Goal: Task Accomplishment & Management: Manage account settings

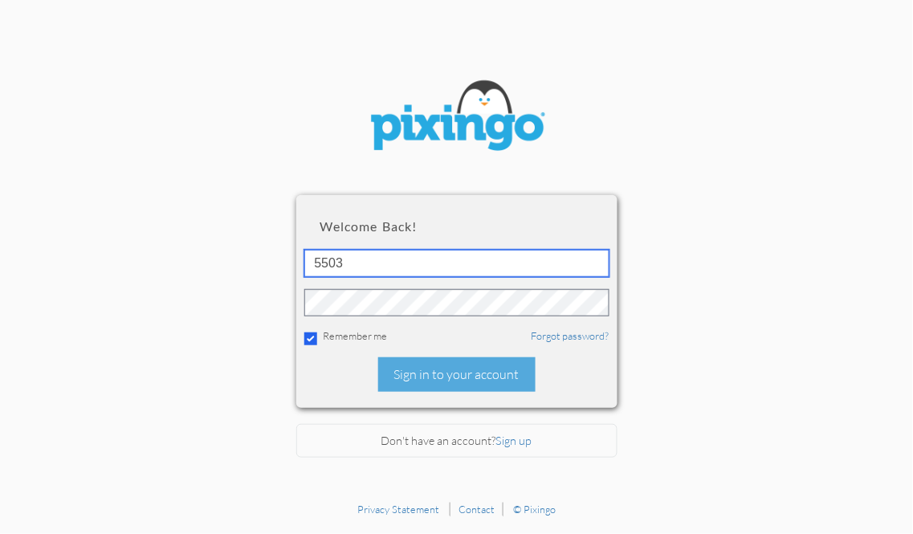
drag, startPoint x: 381, startPoint y: 259, endPoint x: 244, endPoint y: 262, distance: 137.3
click at [244, 261] on section "Welcome back! 5503 Remember me Forgot password? Sign in to your account Don't h…" at bounding box center [456, 247] width 913 height 494
type input "4855"
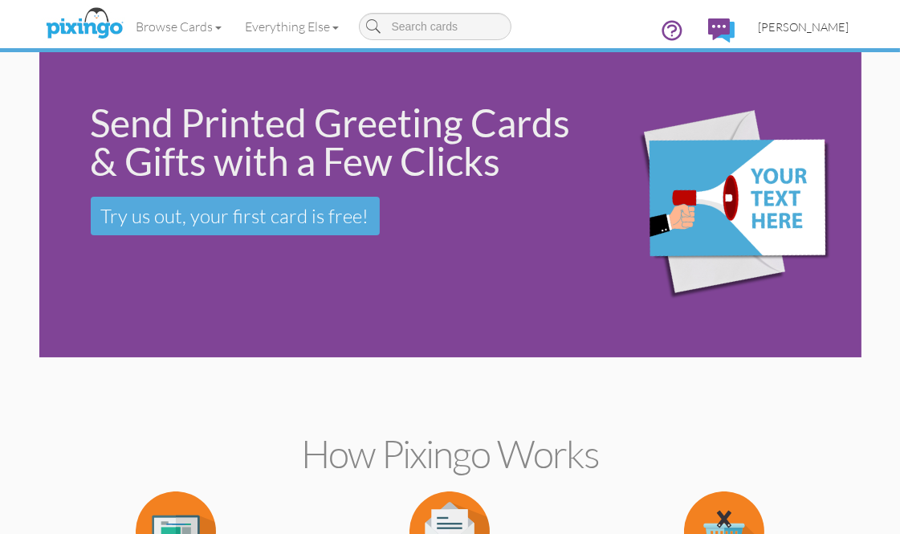
click at [813, 26] on span "[PERSON_NAME]" at bounding box center [804, 27] width 91 height 14
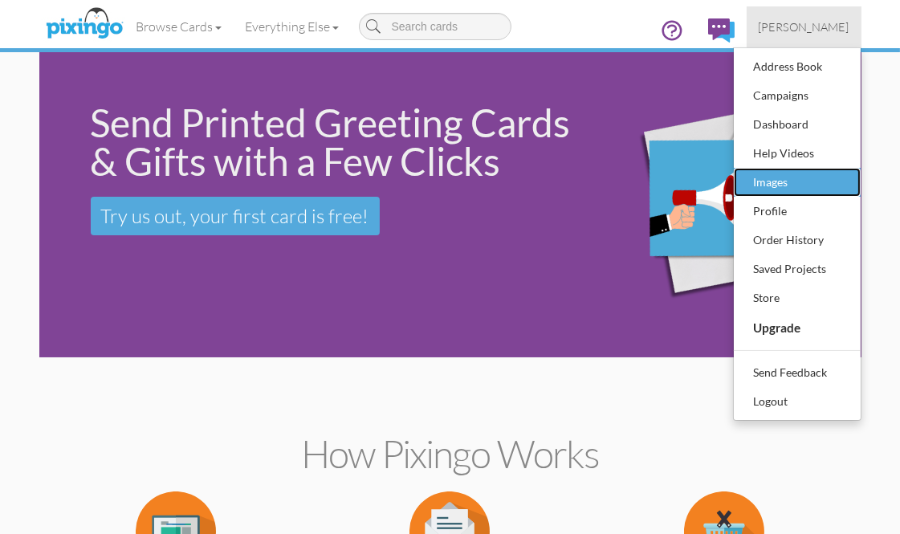
click at [783, 185] on div "Images" at bounding box center [797, 182] width 95 height 24
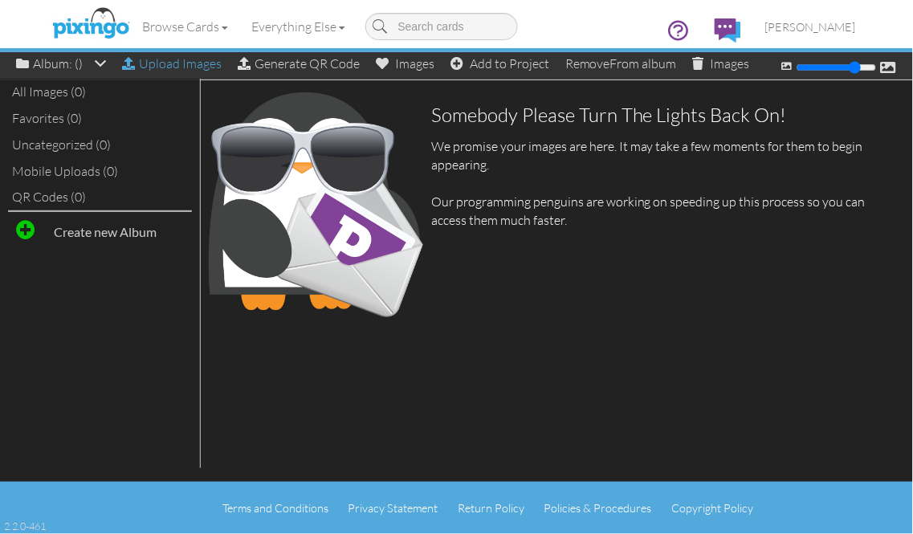
click at [198, 67] on div "Upload Images" at bounding box center [172, 63] width 100 height 23
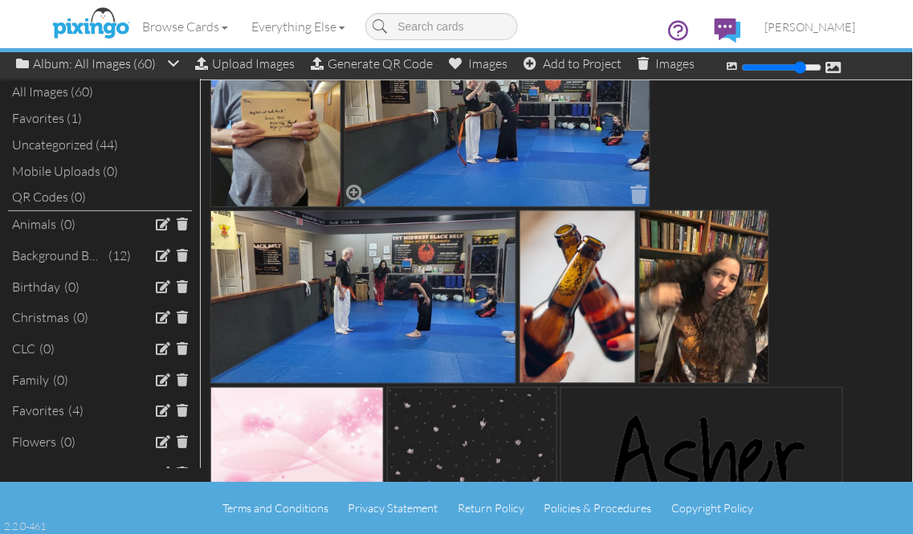
scroll to position [1873, 0]
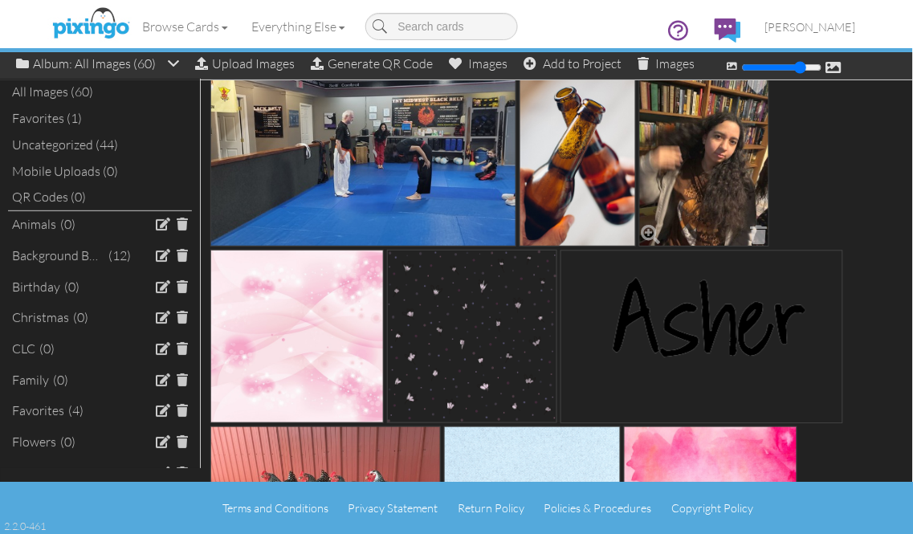
click at [697, 177] on img at bounding box center [704, 159] width 131 height 173
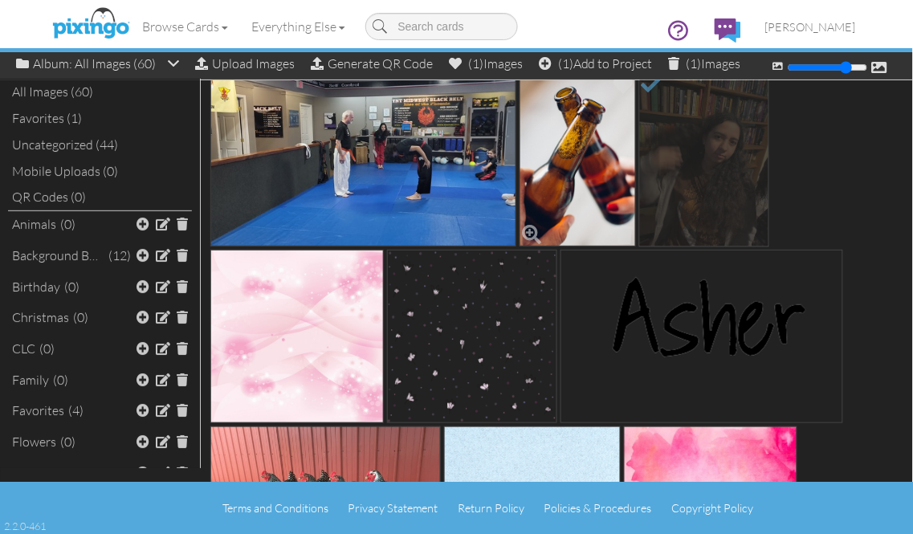
click at [586, 163] on img at bounding box center [578, 159] width 116 height 173
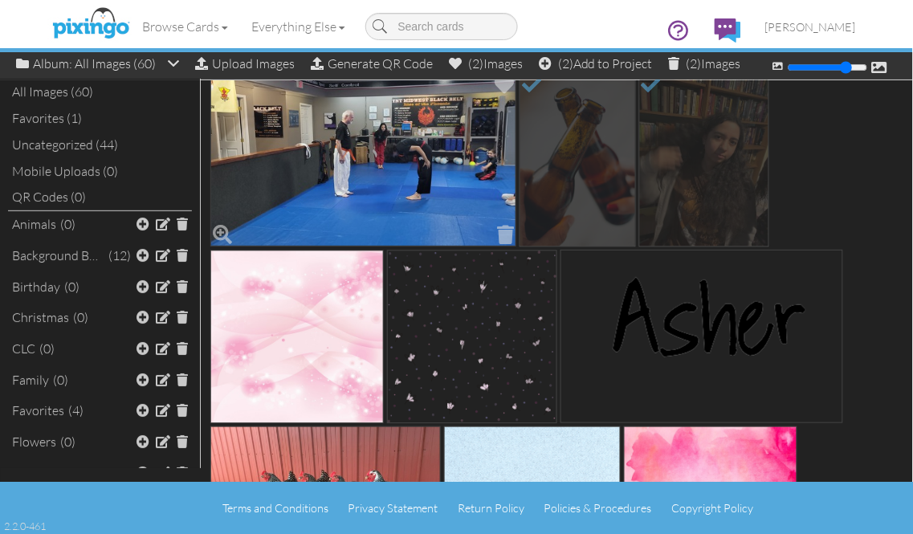
click at [418, 159] on img at bounding box center [363, 159] width 306 height 173
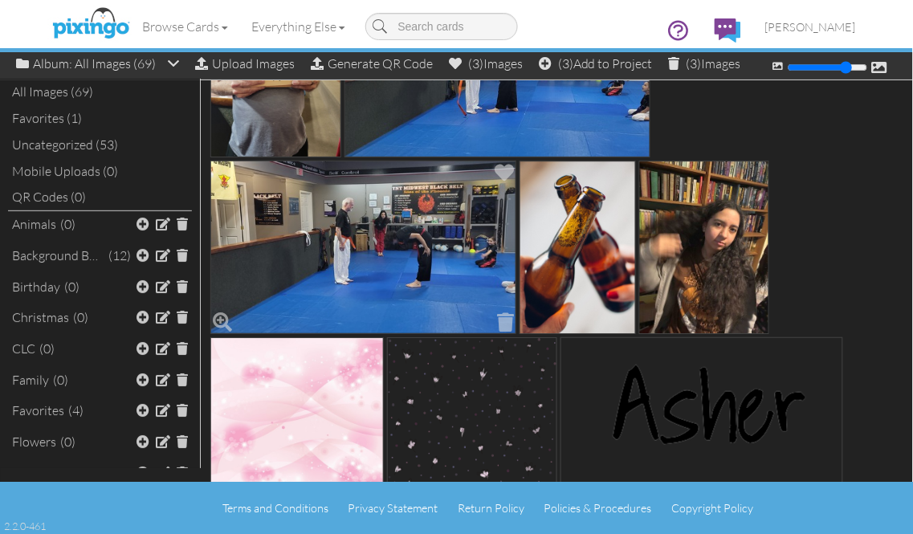
scroll to position [2052, 0]
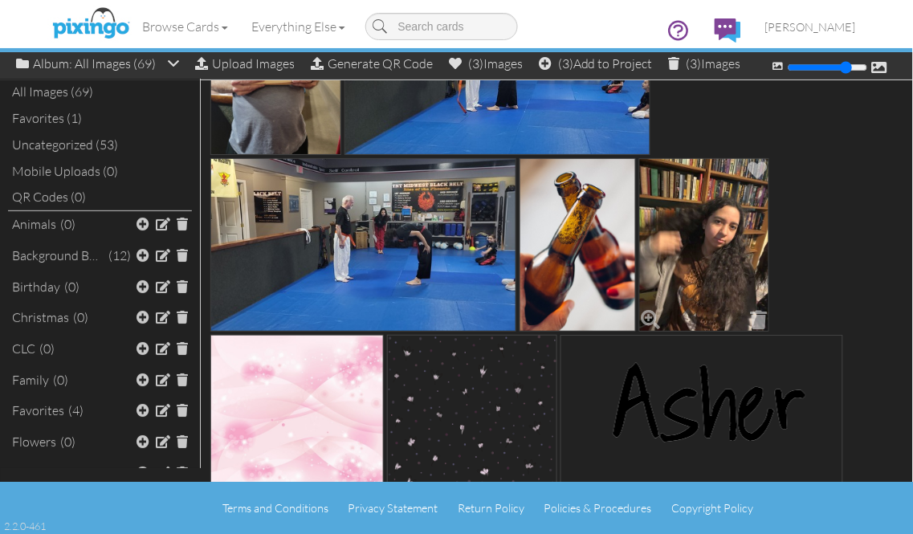
click at [693, 271] on img at bounding box center [704, 244] width 131 height 173
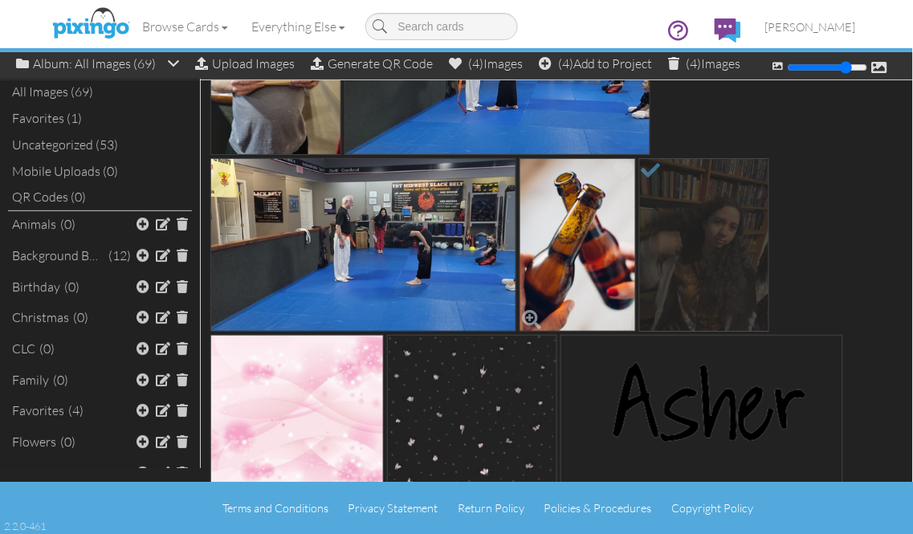
click at [605, 265] on img at bounding box center [578, 244] width 116 height 173
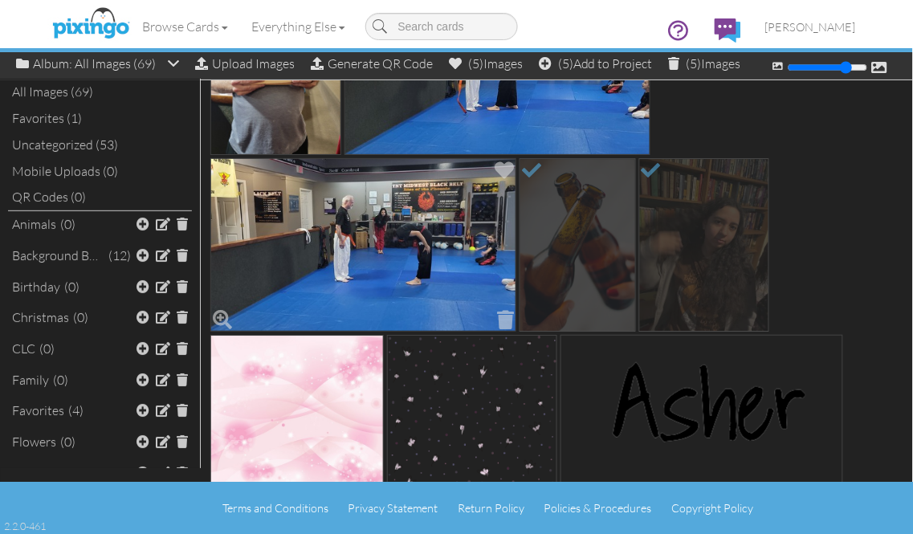
click at [436, 260] on img at bounding box center [363, 244] width 306 height 173
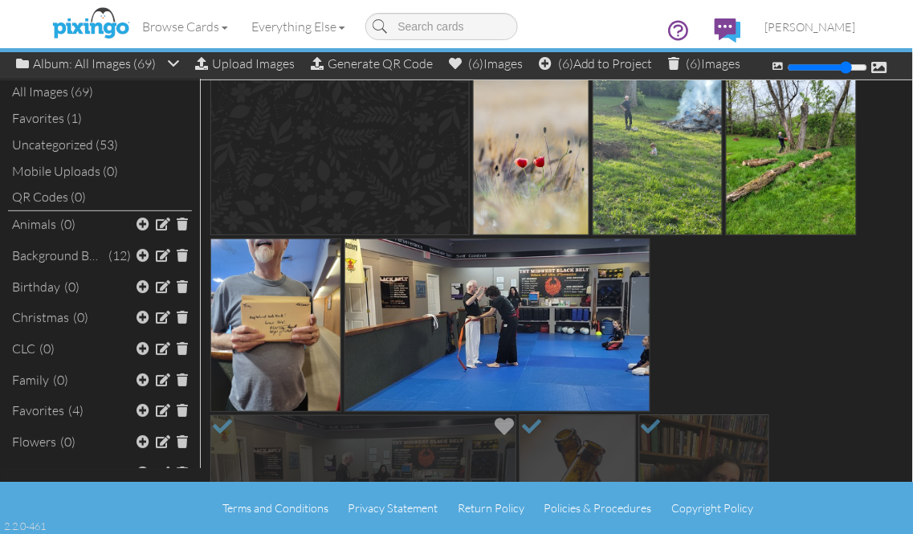
scroll to position [1784, 0]
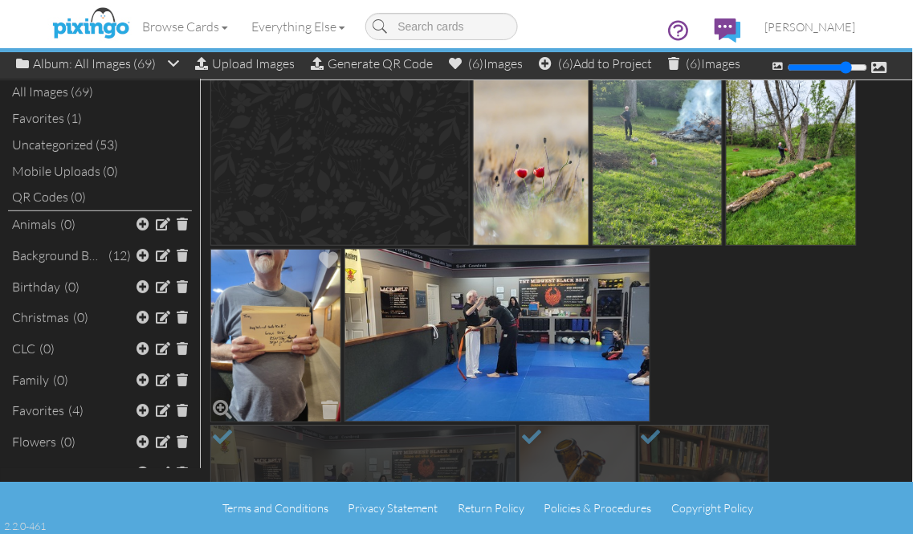
click at [306, 308] on img at bounding box center [275, 335] width 131 height 173
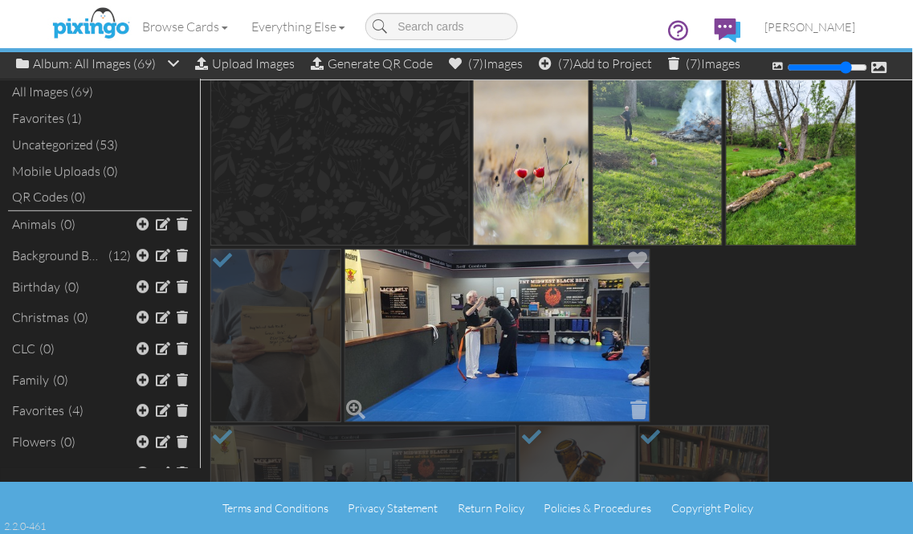
click at [416, 315] on img at bounding box center [498, 335] width 306 height 173
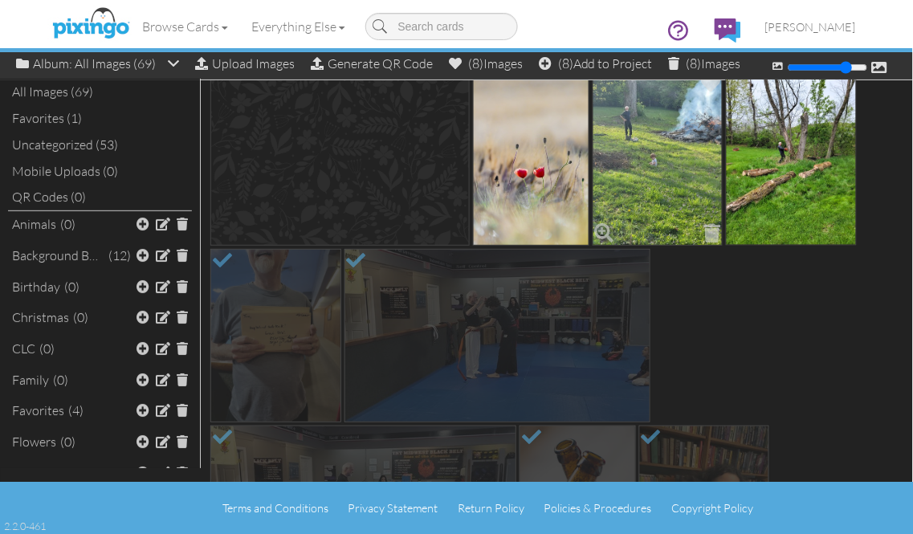
click at [616, 185] on img at bounding box center [658, 158] width 131 height 173
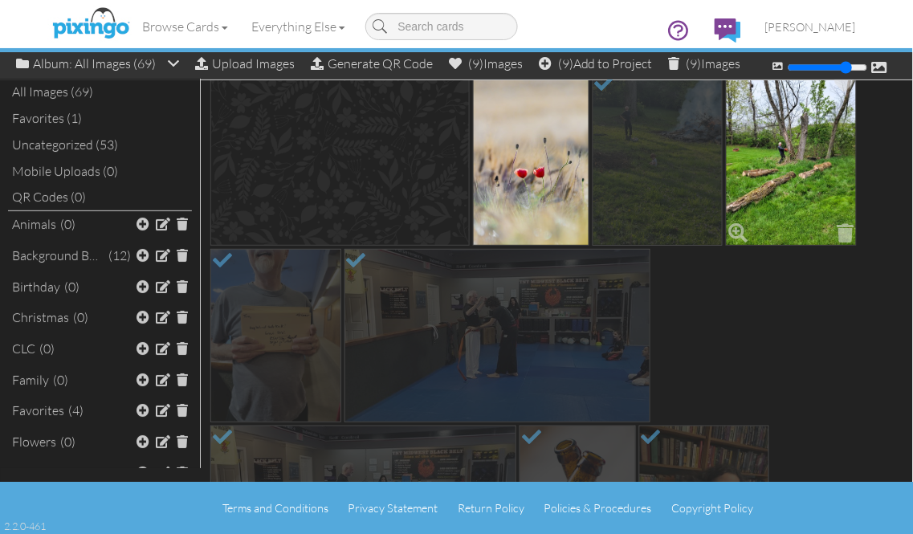
click at [775, 171] on img at bounding box center [791, 158] width 131 height 173
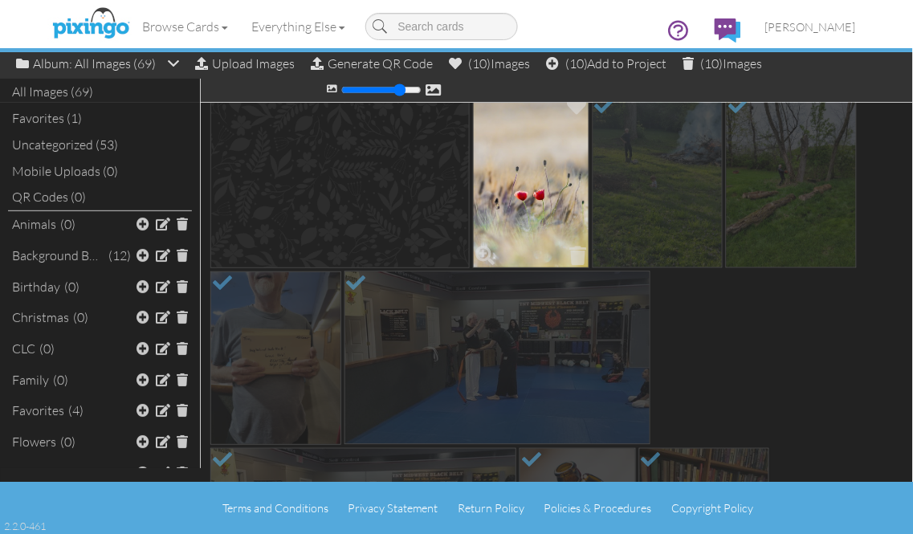
click at [564, 198] on img at bounding box center [531, 181] width 116 height 173
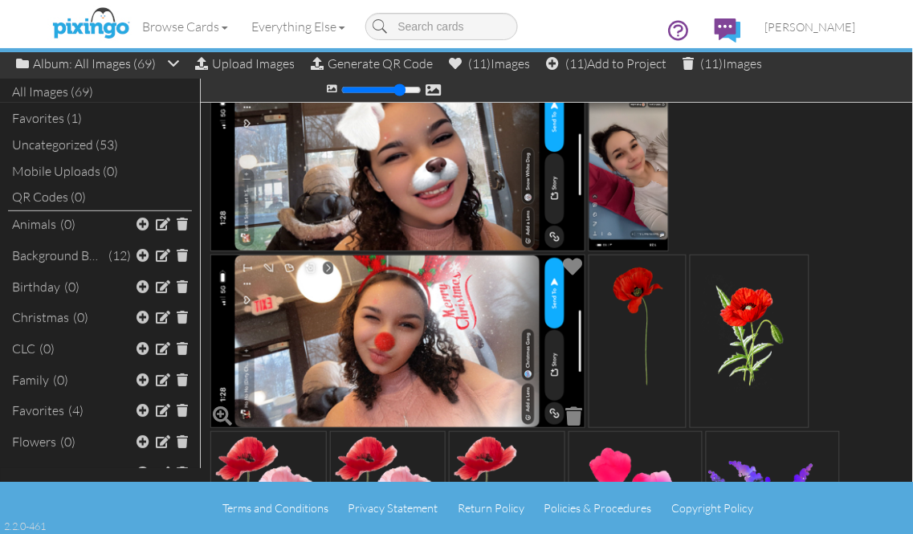
scroll to position [1249, 0]
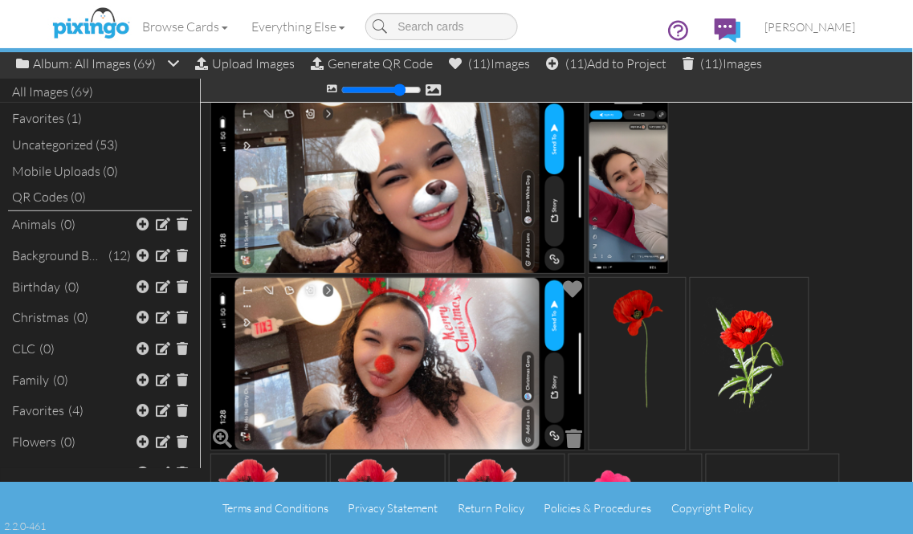
click at [470, 319] on img at bounding box center [397, 363] width 375 height 173
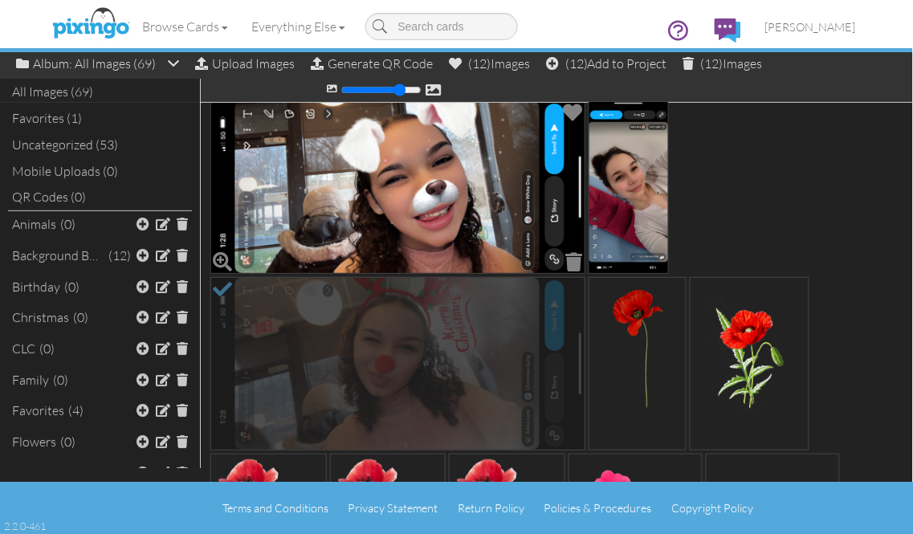
click at [348, 198] on img at bounding box center [397, 186] width 375 height 173
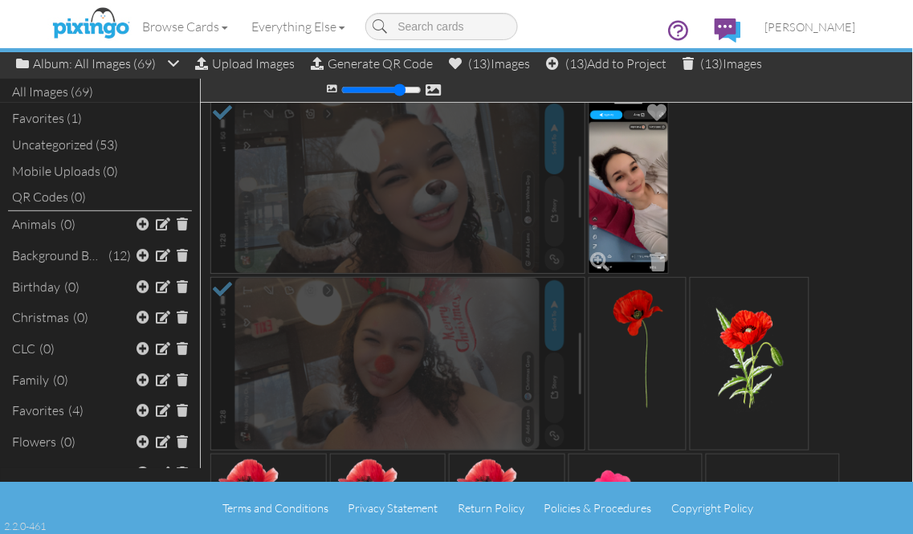
click at [613, 177] on img at bounding box center [629, 186] width 81 height 173
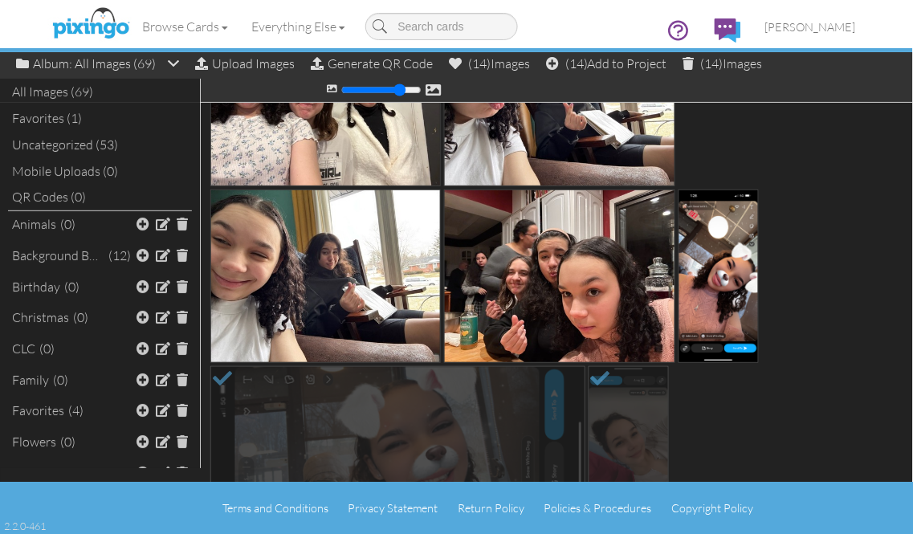
scroll to position [981, 0]
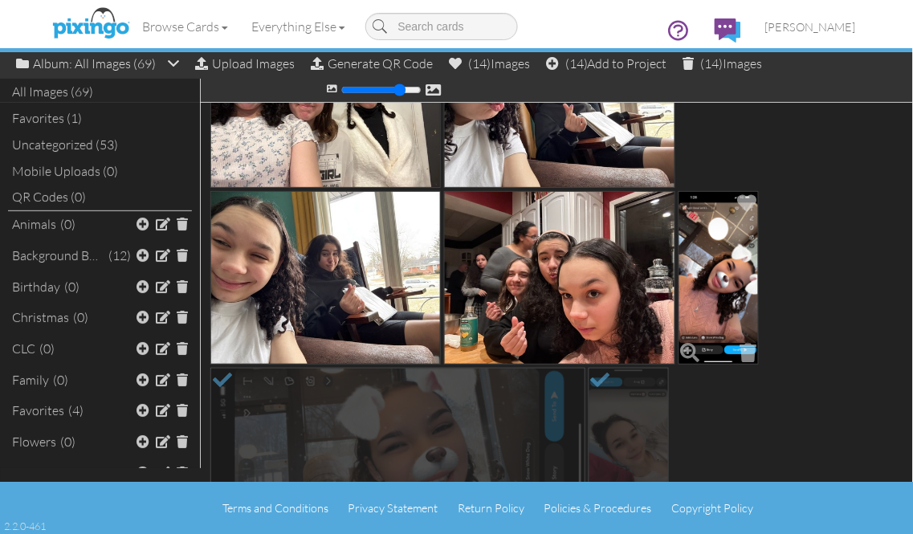
click at [736, 273] on img at bounding box center [719, 277] width 81 height 173
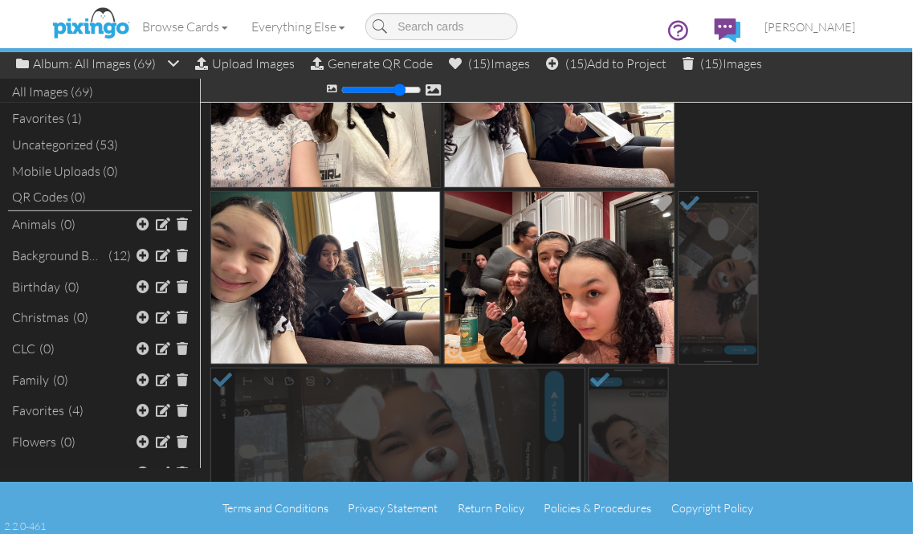
click at [612, 273] on img at bounding box center [559, 277] width 230 height 173
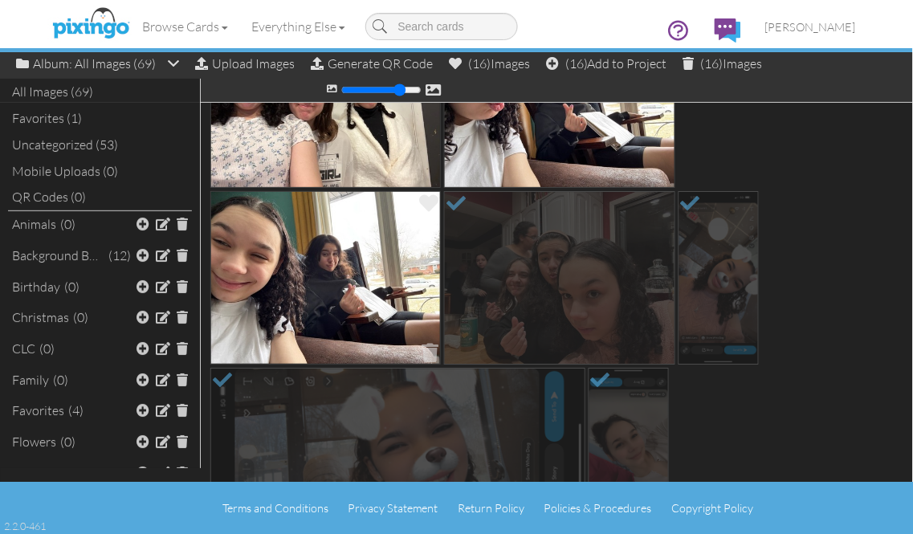
click at [337, 287] on img at bounding box center [325, 277] width 230 height 173
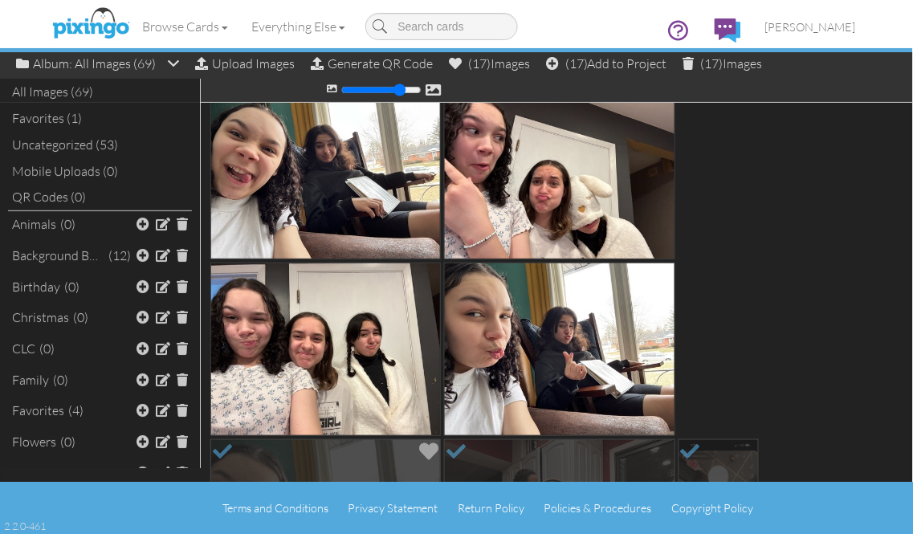
scroll to position [713, 0]
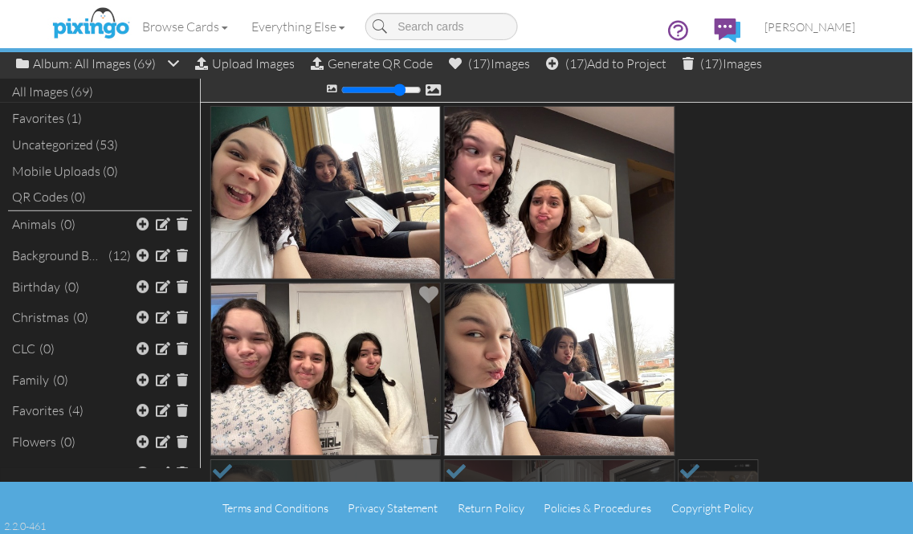
click at [324, 340] on img at bounding box center [325, 369] width 230 height 173
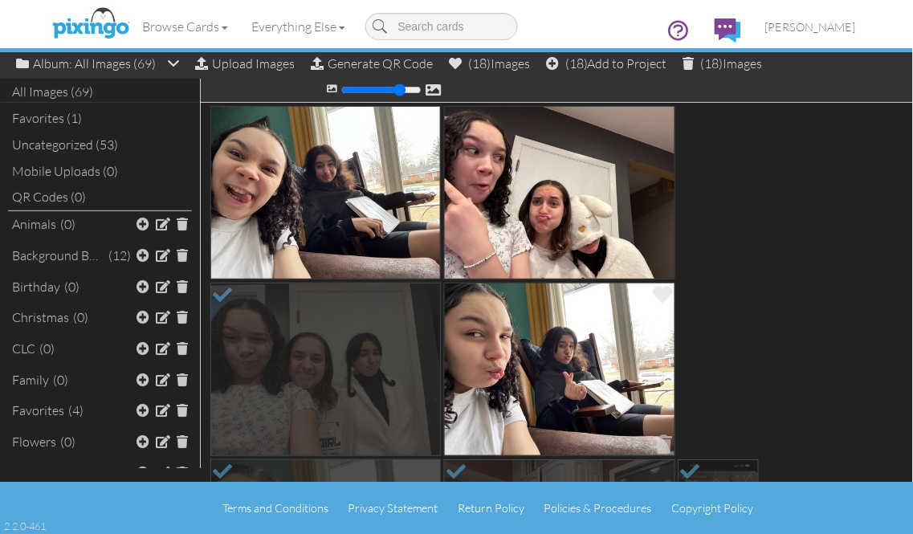
click at [524, 350] on img at bounding box center [559, 369] width 230 height 173
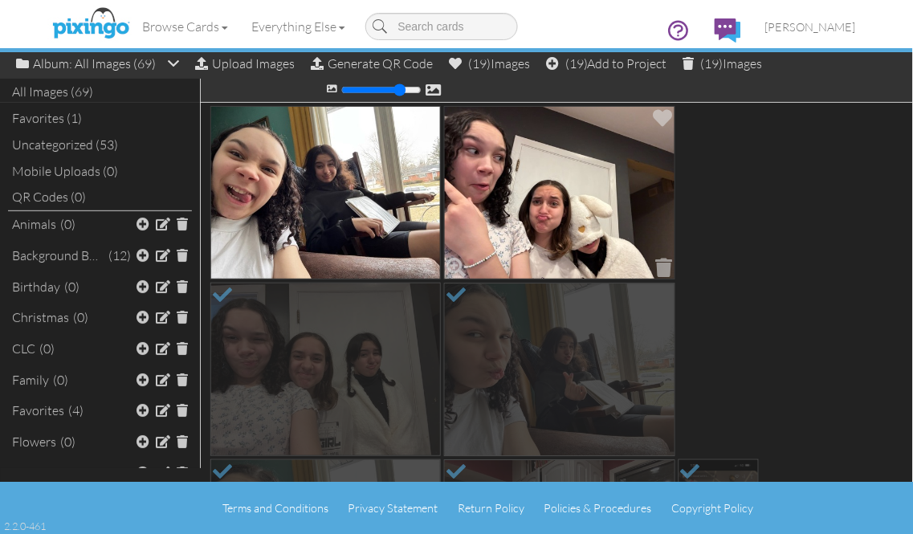
click at [552, 212] on img at bounding box center [559, 192] width 230 height 173
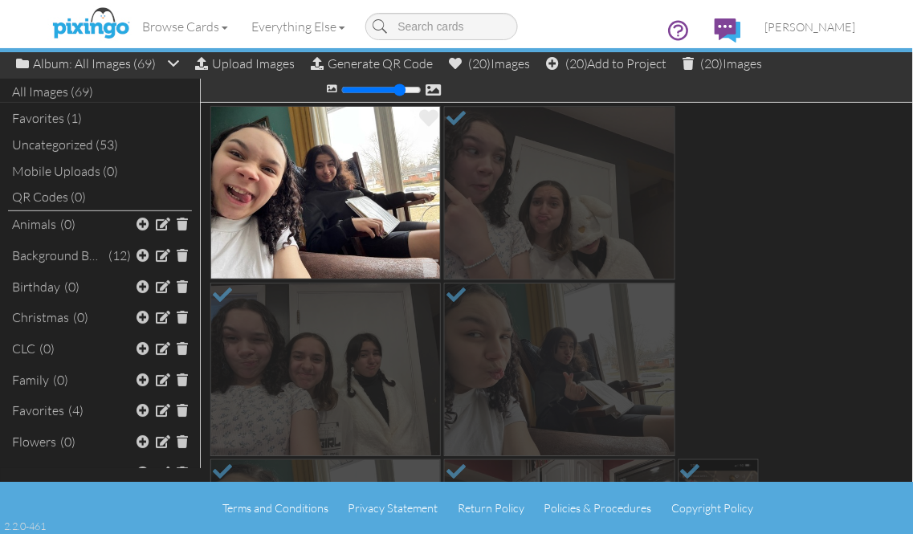
click at [346, 198] on img at bounding box center [325, 192] width 230 height 173
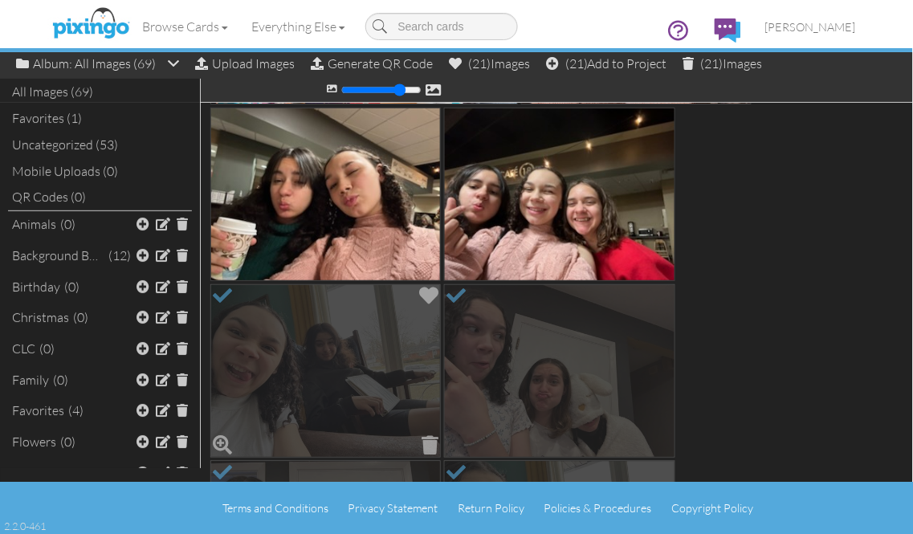
scroll to position [446, 0]
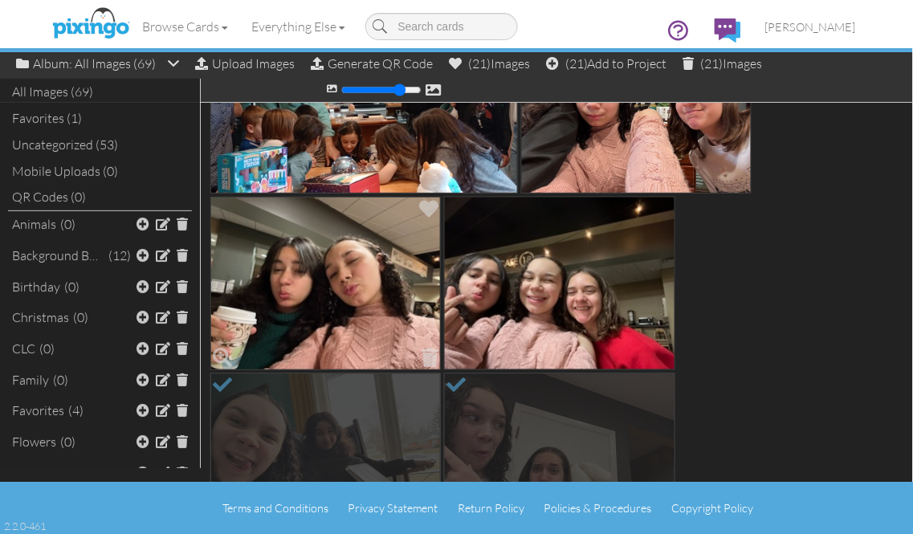
click at [347, 282] on img at bounding box center [325, 283] width 230 height 173
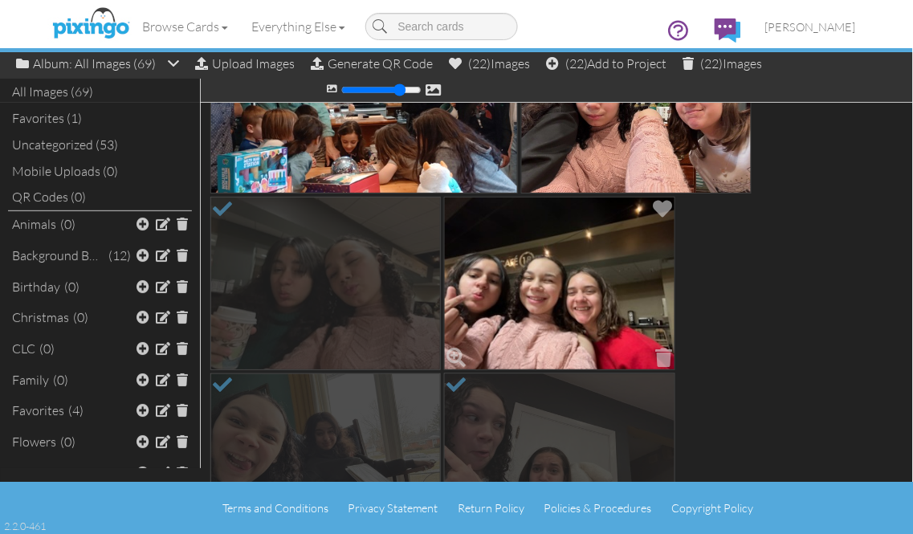
click at [522, 290] on img at bounding box center [559, 283] width 230 height 173
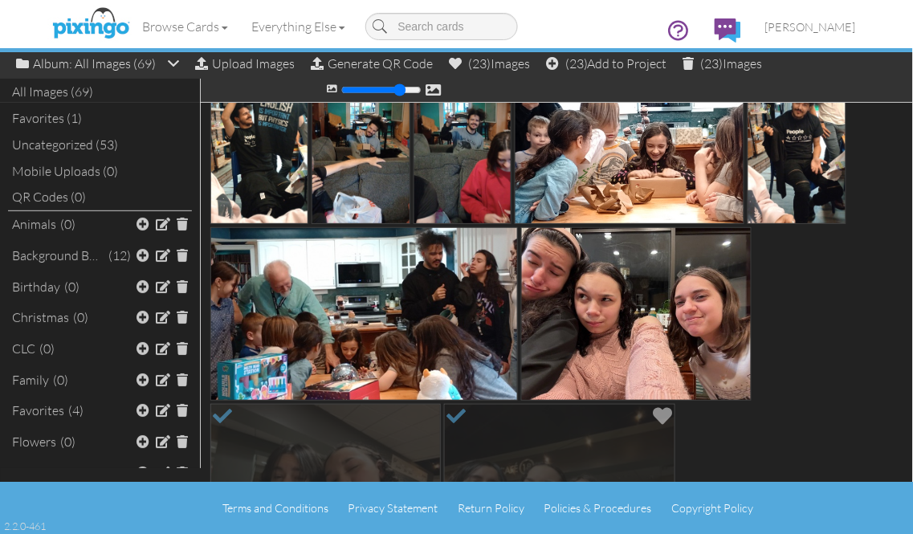
scroll to position [178, 0]
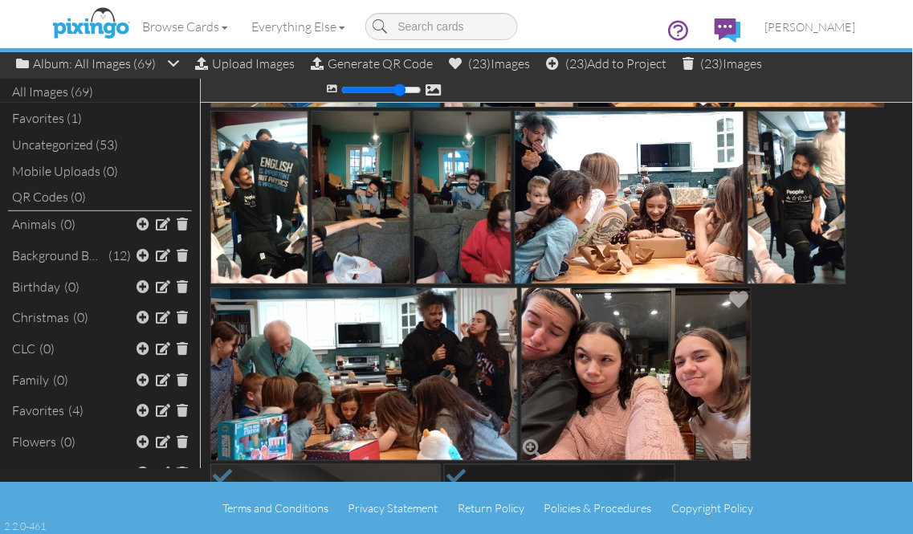
click at [629, 374] on img at bounding box center [636, 373] width 230 height 173
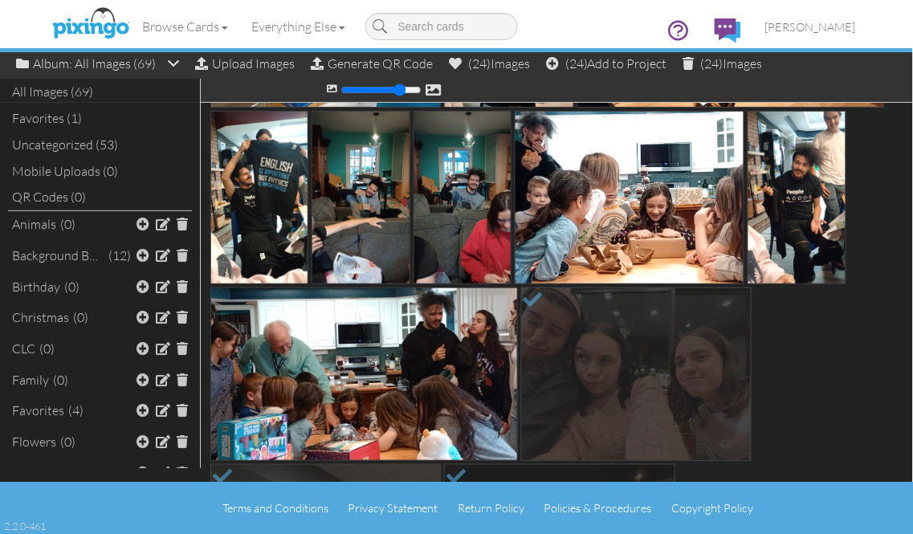
click at [695, 63] on div "Browse Cards Business Accounting Automotive Chiropractor Customer Dental Financ…" at bounding box center [457, 31] width 798 height 63
click at [704, 70] on div "(24) Images" at bounding box center [723, 63] width 80 height 22
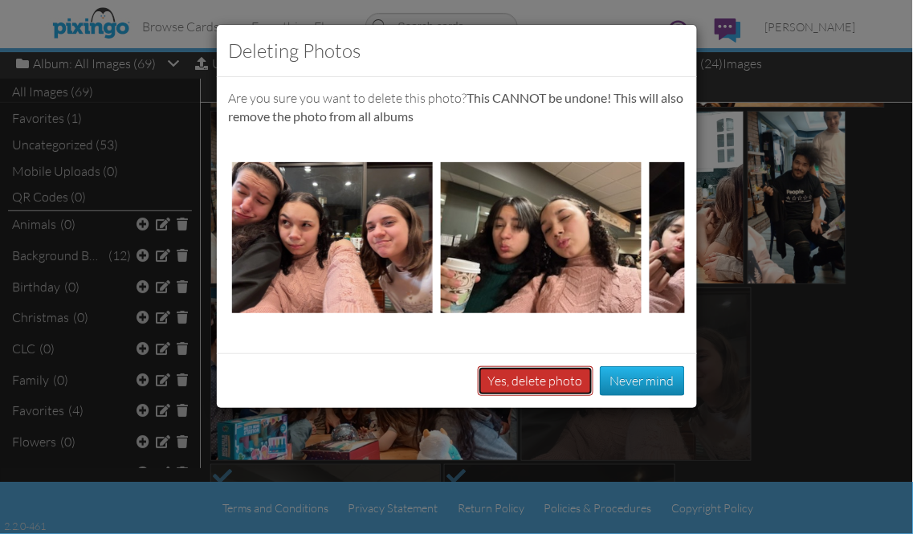
click at [517, 396] on button "Yes, delete photo" at bounding box center [536, 381] width 116 height 30
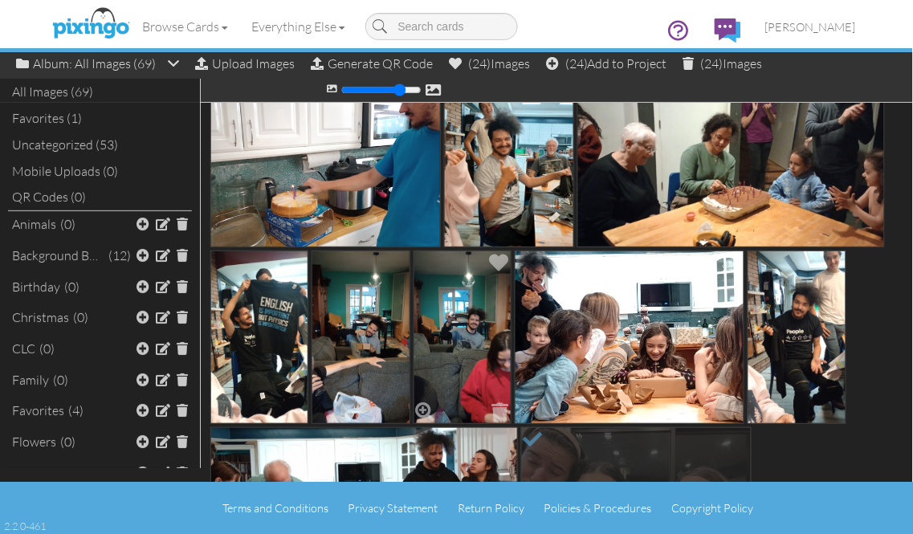
scroll to position [0, 0]
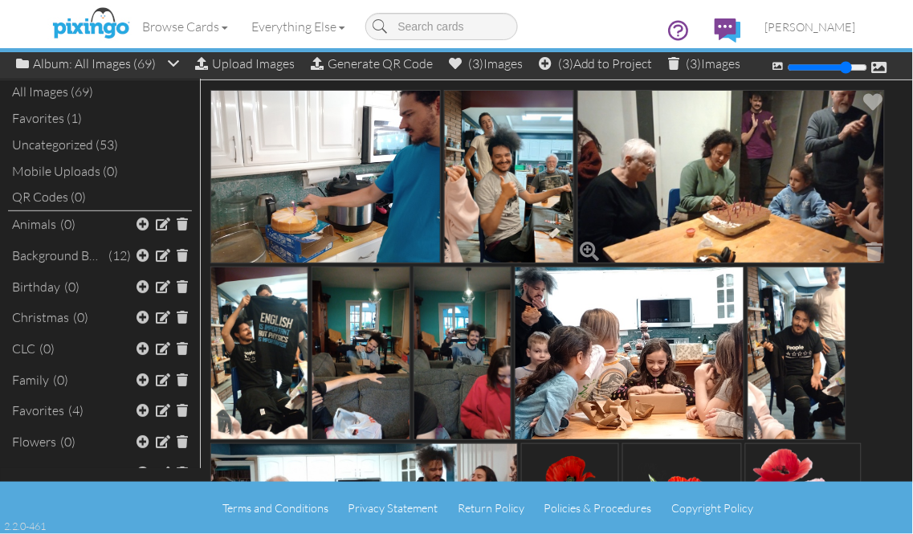
click at [783, 210] on img at bounding box center [731, 176] width 308 height 173
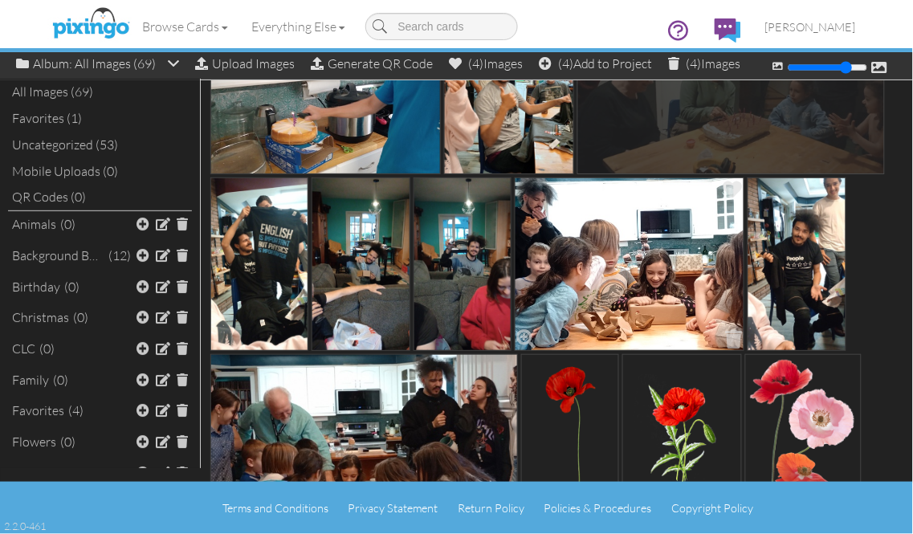
scroll to position [178, 0]
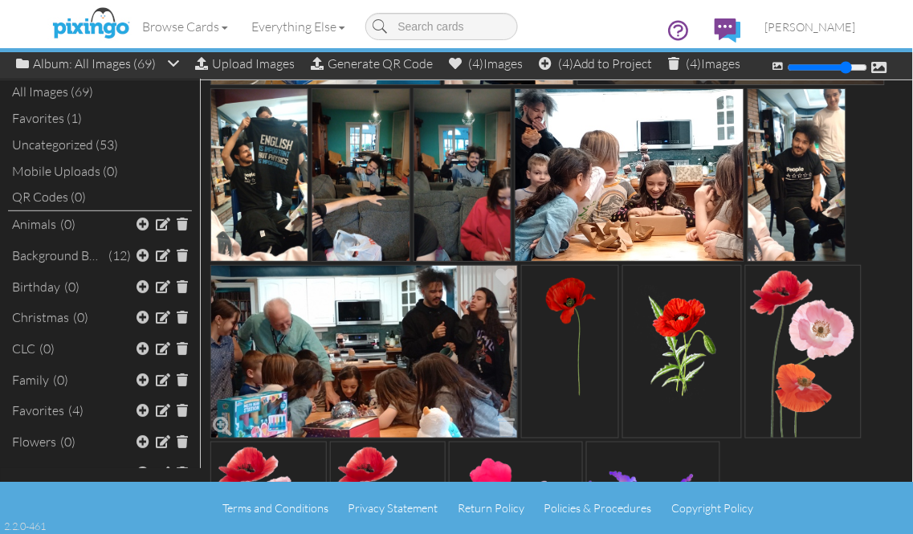
click at [344, 339] on img at bounding box center [364, 351] width 308 height 173
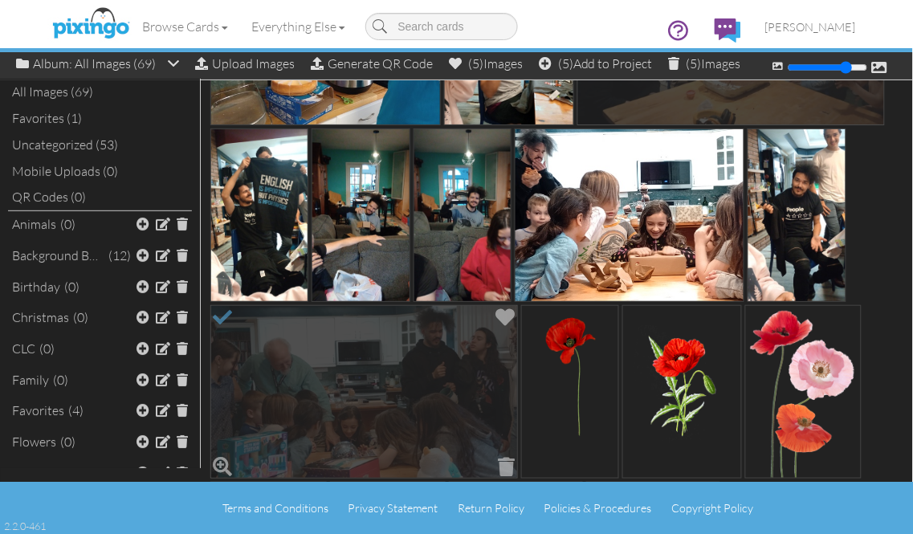
scroll to position [89, 0]
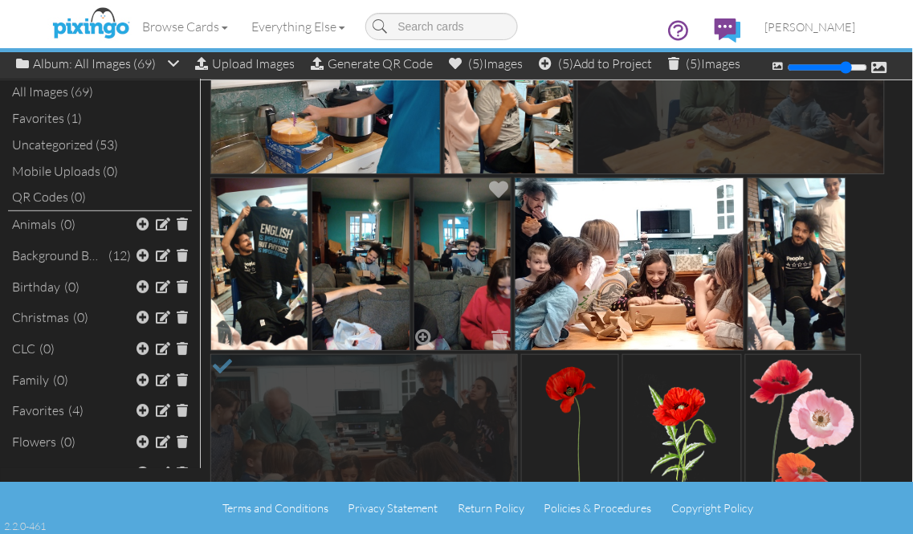
click at [456, 287] on img at bounding box center [463, 263] width 98 height 173
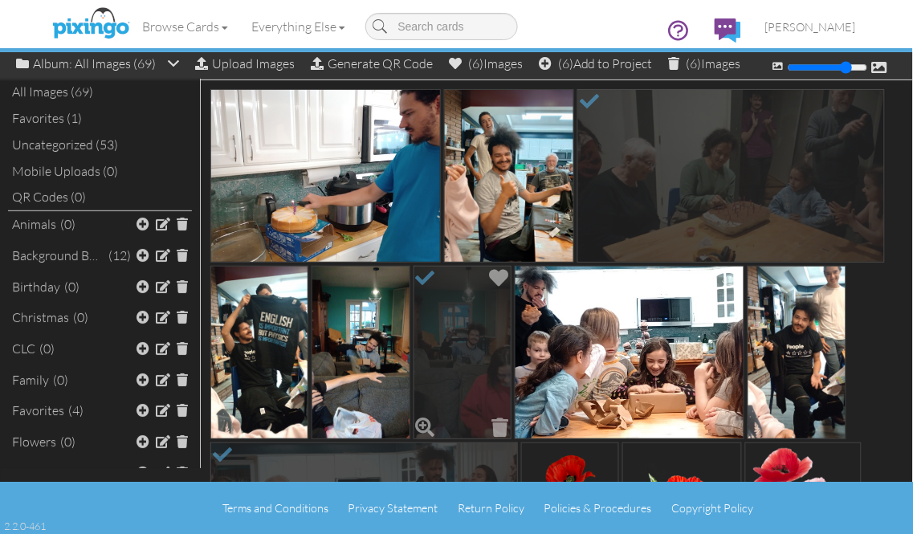
scroll to position [0, 0]
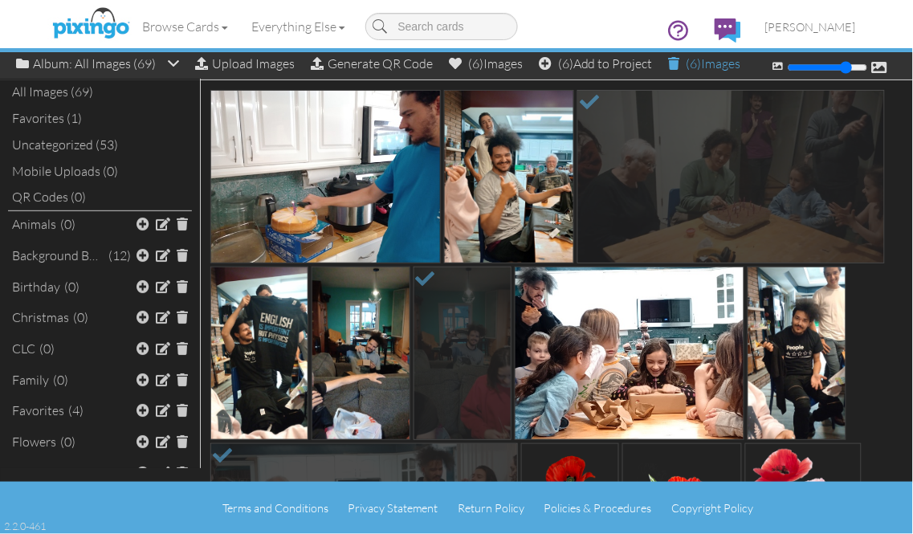
click at [693, 71] on div "(6) Images" at bounding box center [705, 63] width 72 height 22
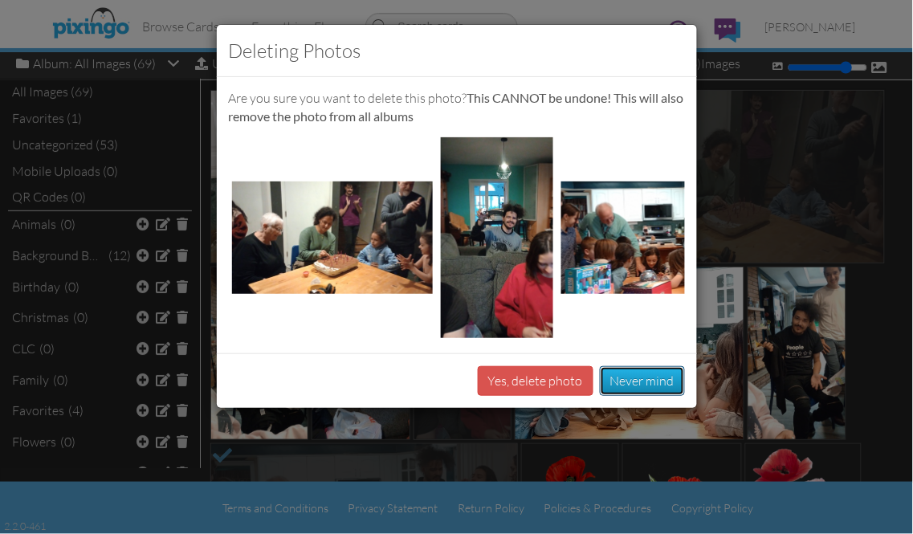
click at [652, 392] on button "Never mind" at bounding box center [642, 381] width 85 height 30
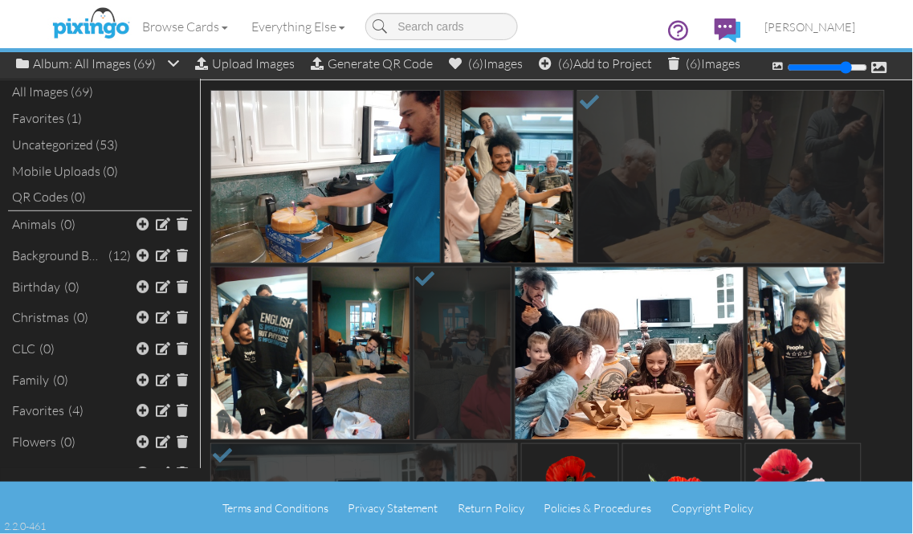
click at [595, 151] on img at bounding box center [731, 176] width 308 height 173
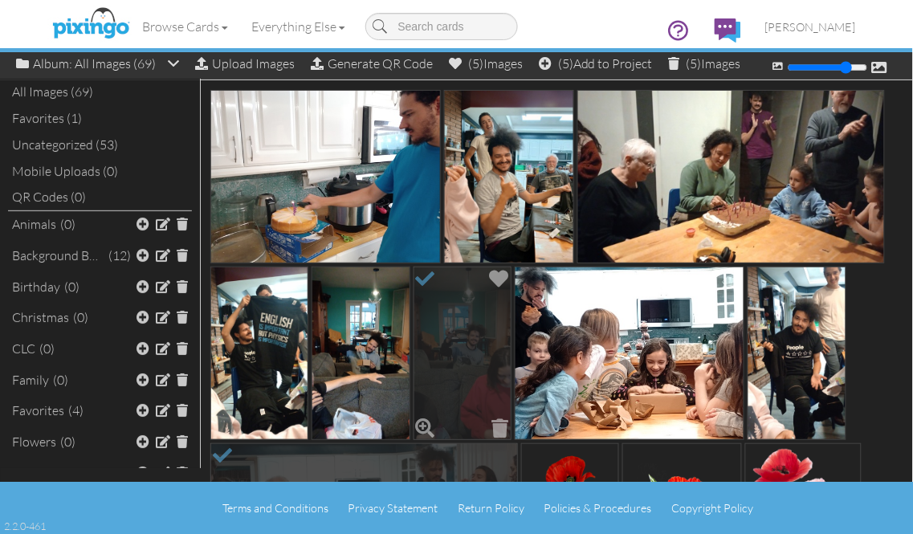
click at [448, 303] on img at bounding box center [463, 353] width 98 height 173
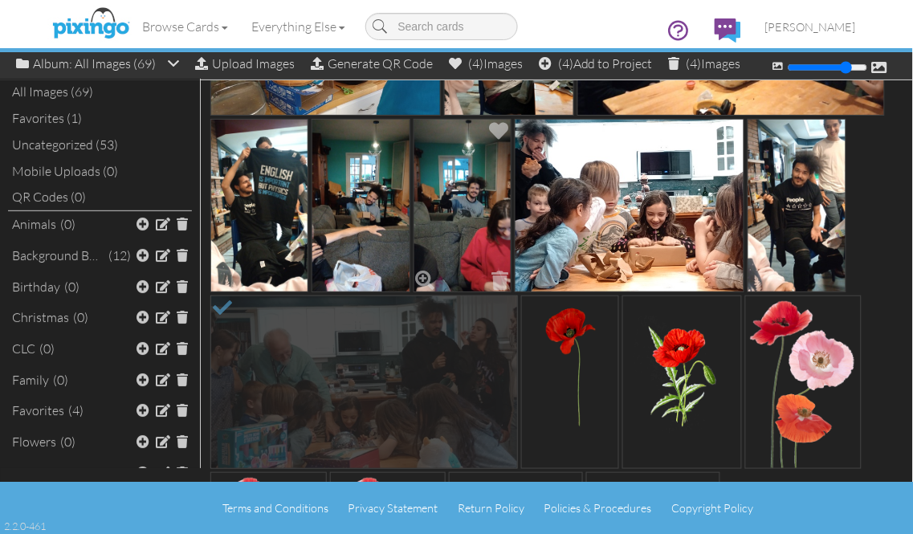
scroll to position [178, 0]
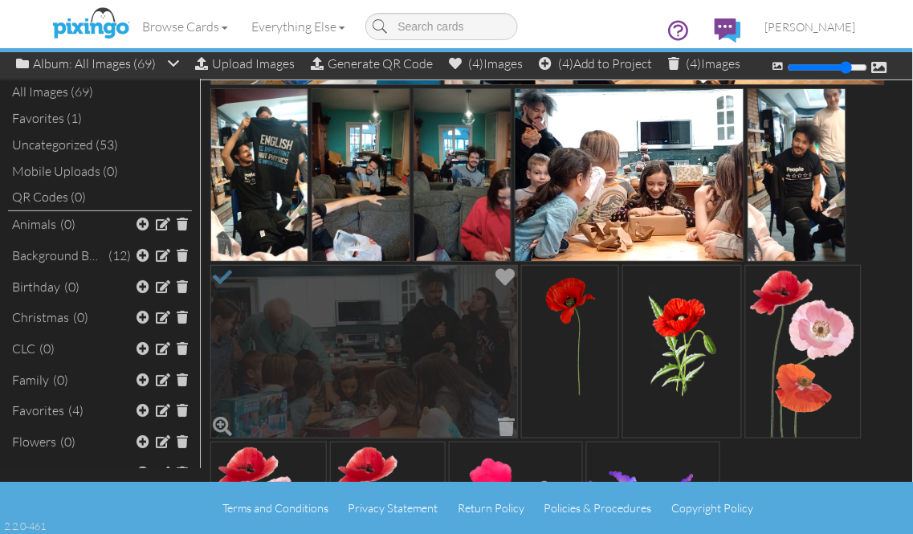
click at [435, 312] on img at bounding box center [364, 351] width 308 height 173
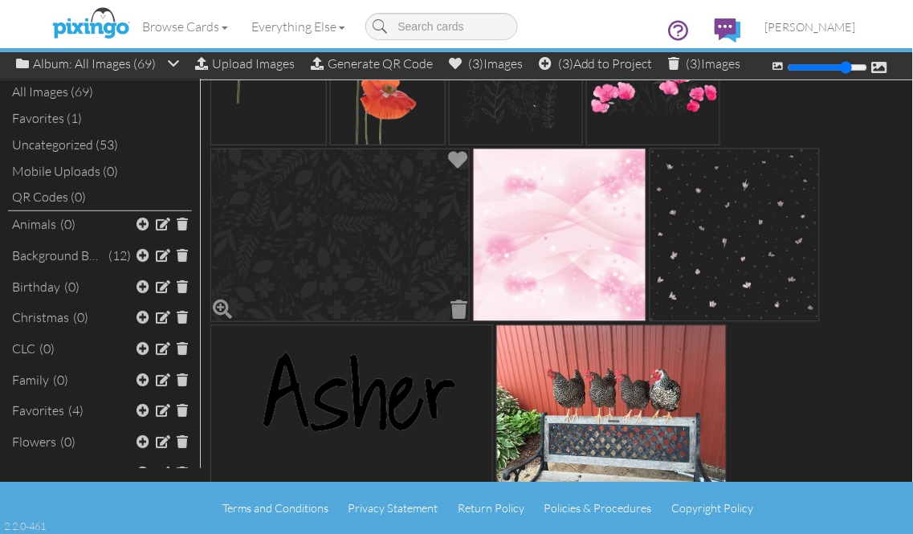
scroll to position [713, 0]
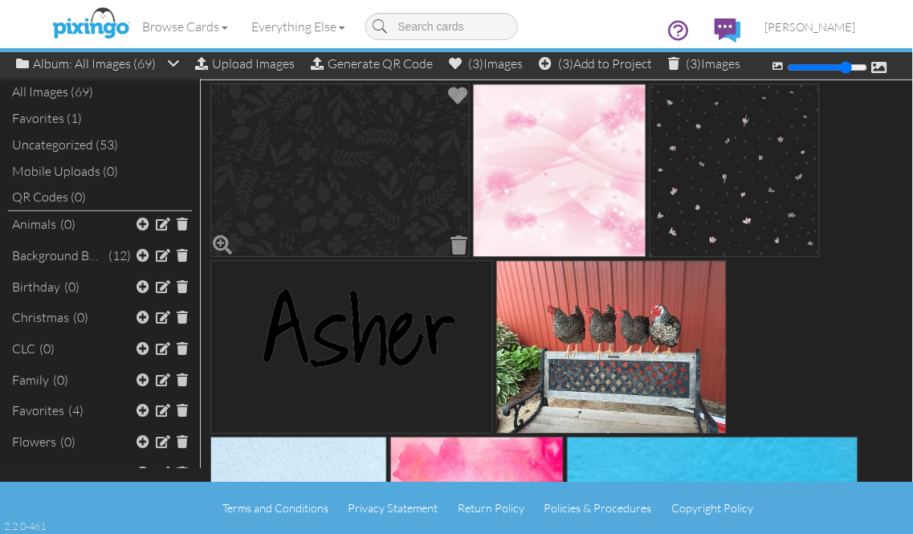
click at [349, 190] on img at bounding box center [339, 170] width 259 height 173
click at [398, 194] on img at bounding box center [339, 170] width 259 height 173
click at [744, 209] on img at bounding box center [735, 170] width 170 height 173
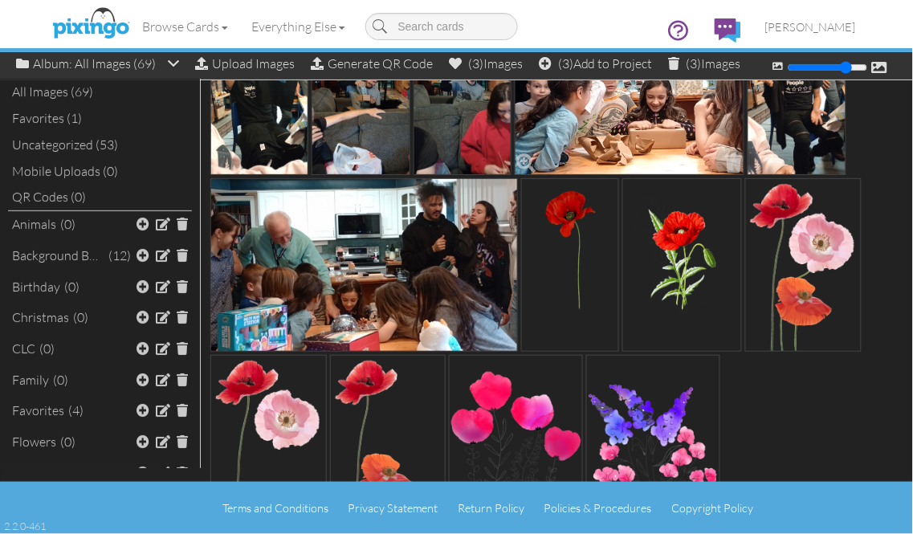
scroll to position [267, 0]
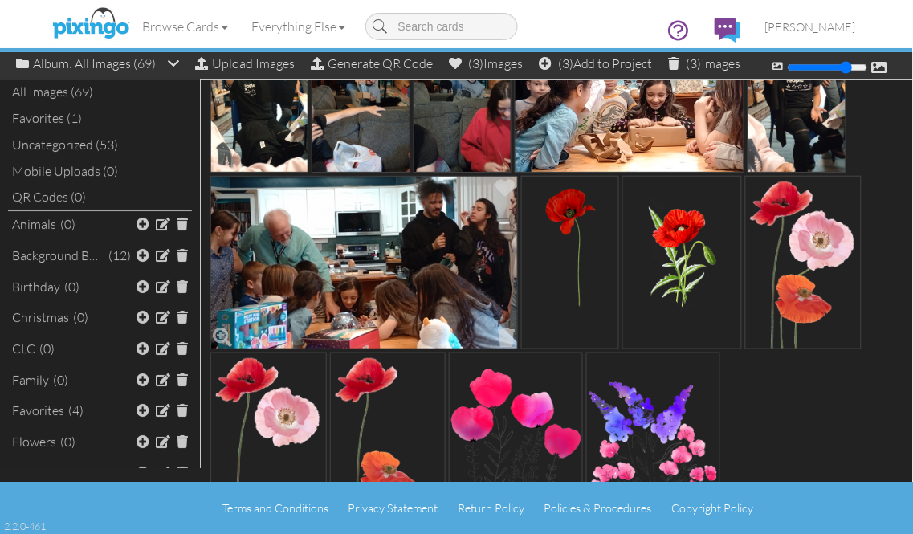
click at [470, 291] on img at bounding box center [364, 262] width 308 height 173
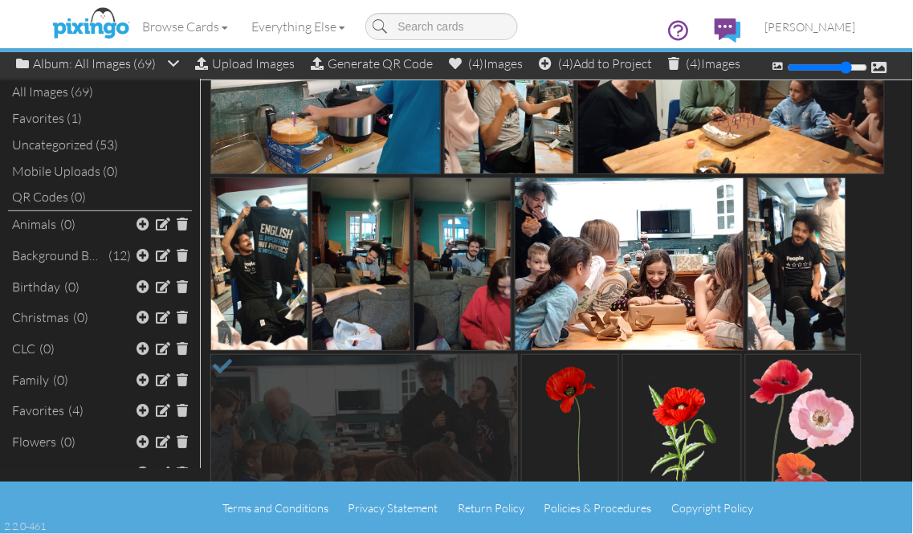
scroll to position [0, 0]
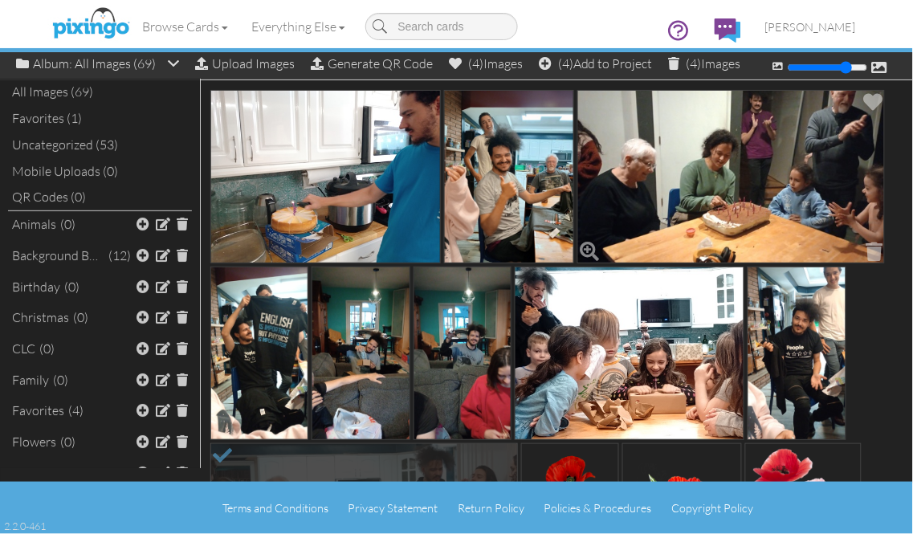
click at [748, 166] on img at bounding box center [731, 176] width 308 height 173
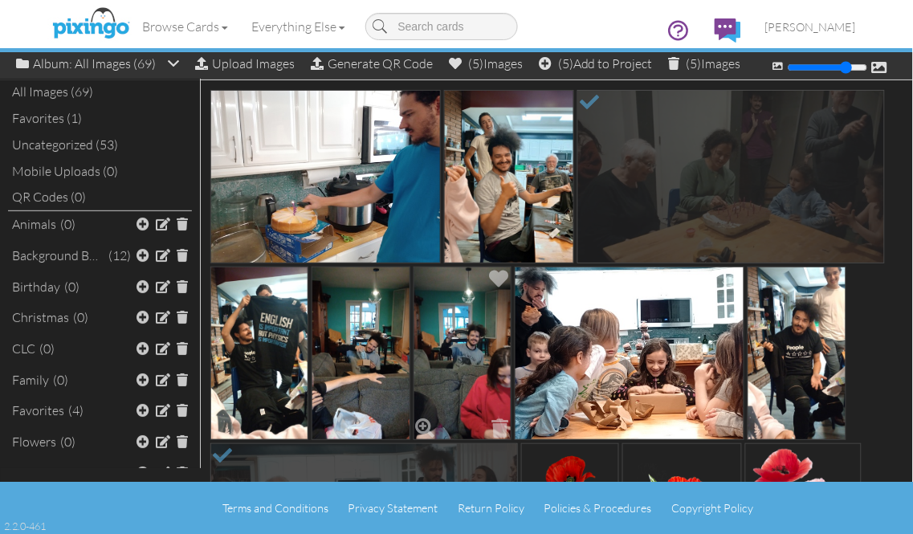
click at [428, 304] on img at bounding box center [463, 353] width 98 height 173
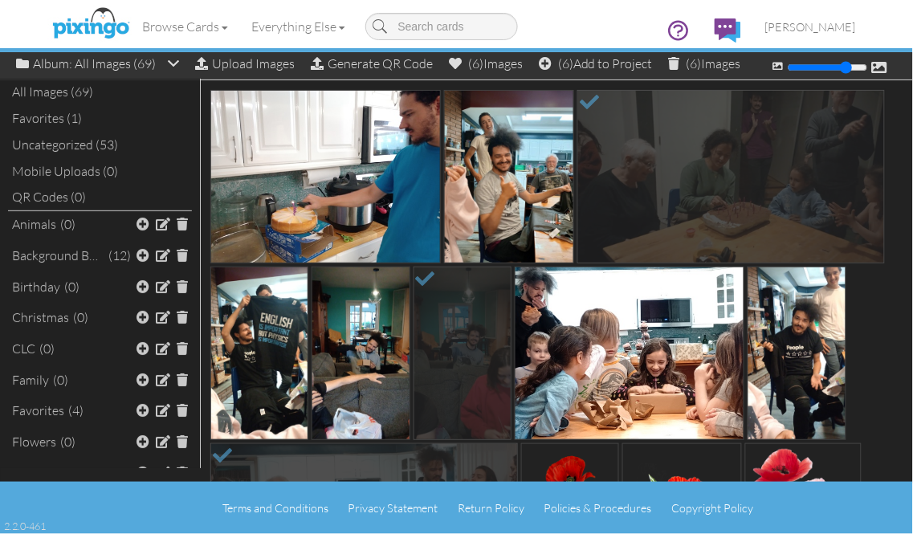
click at [679, 62] on div "Browse Cards Business Accounting Automotive Chiropractor Customer Dental Financ…" at bounding box center [457, 31] width 798 height 63
click at [700, 67] on span "(6)" at bounding box center [694, 63] width 15 height 16
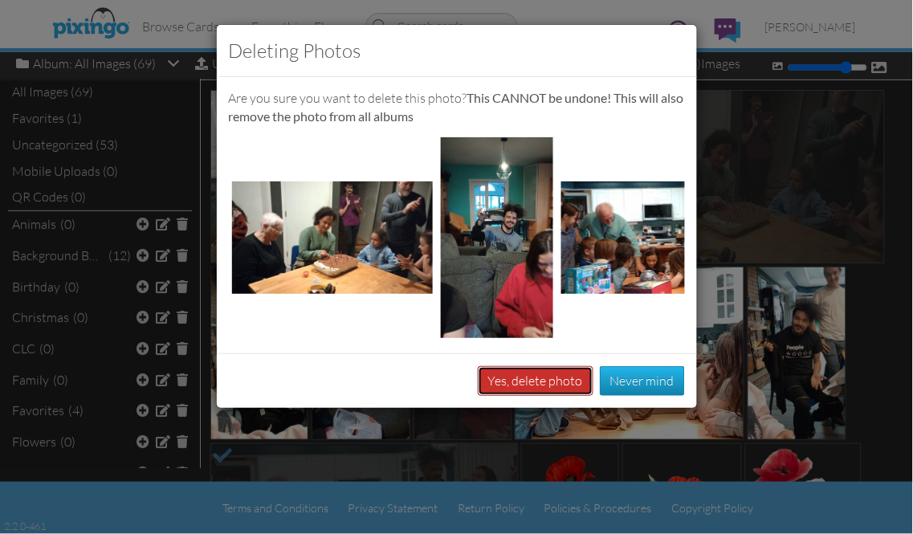
click at [532, 392] on button "Yes, delete photo" at bounding box center [536, 381] width 116 height 30
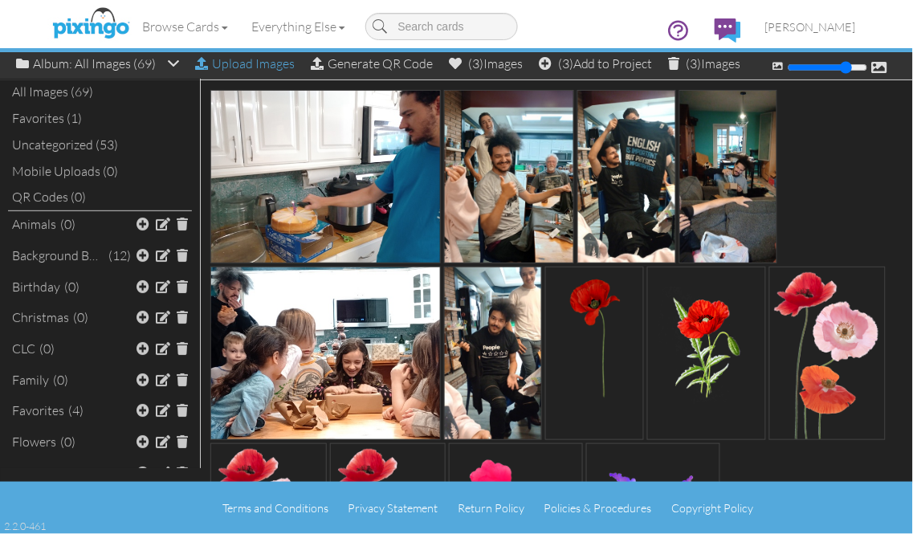
click at [277, 67] on div "Upload Images" at bounding box center [245, 63] width 100 height 23
